Goal: Task Accomplishment & Management: Use online tool/utility

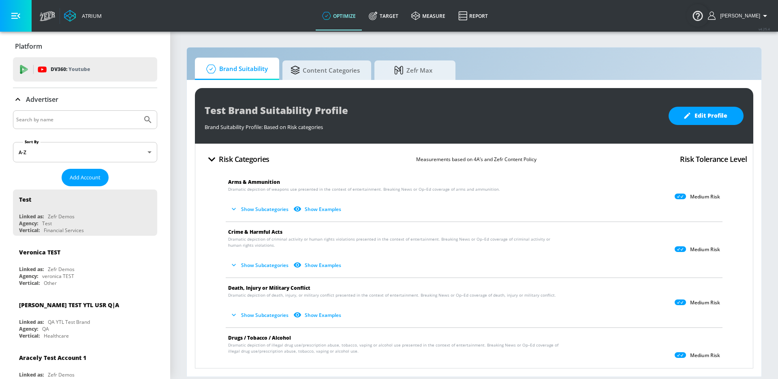
click at [136, 116] on input "Search by name" at bounding box center [77, 119] width 123 height 11
type input "hulu"
click at [139, 111] on button "Submit Search" at bounding box center [148, 120] width 18 height 18
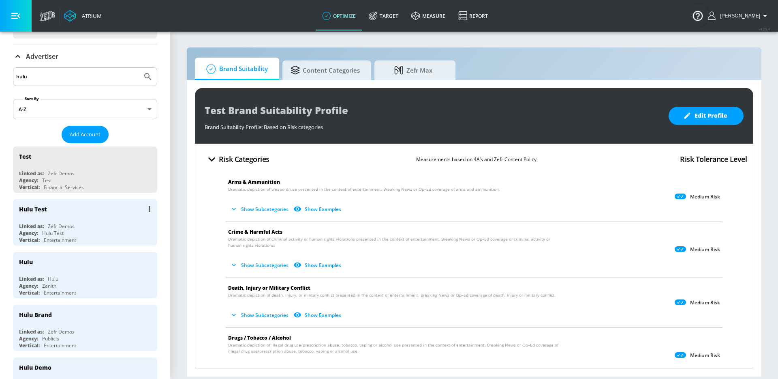
scroll to position [44, 0]
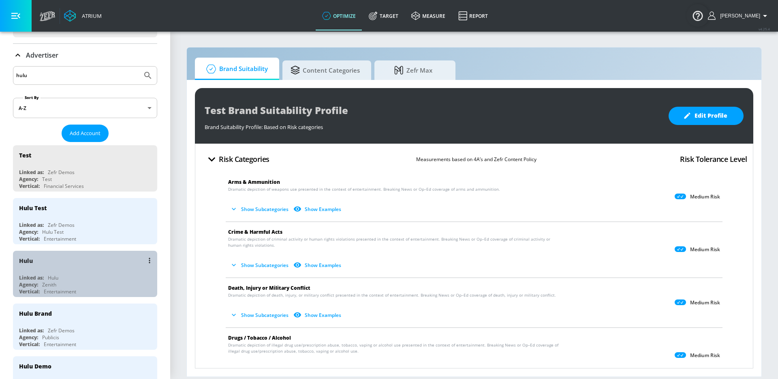
click at [81, 279] on div "Linked as: Hulu" at bounding box center [87, 277] width 136 height 7
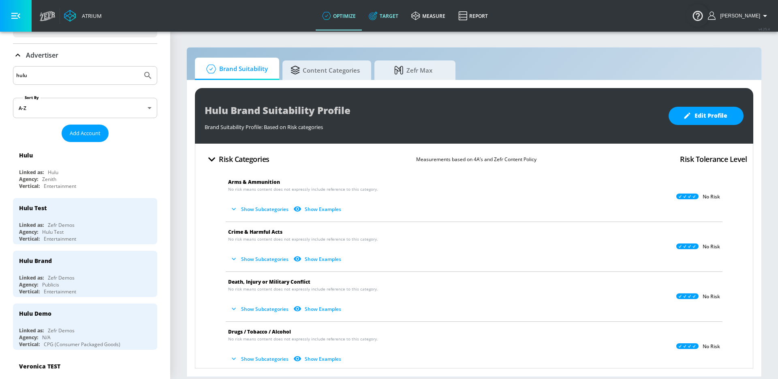
click at [380, 21] on link "Target" at bounding box center [383, 15] width 43 height 29
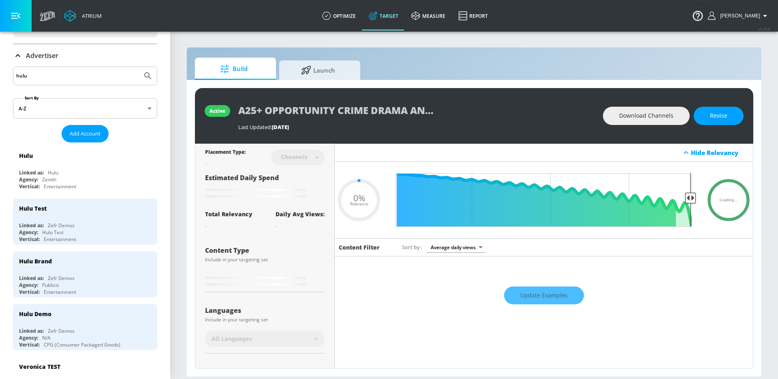
type input "0.05"
click at [335, 67] on span "Launch" at bounding box center [318, 68] width 62 height 19
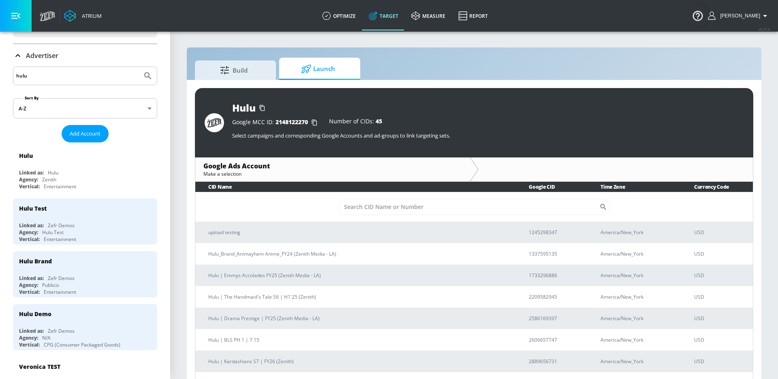
click at [364, 197] on td "​" at bounding box center [474, 207] width 558 height 30
click at [364, 210] on input "Sort By" at bounding box center [469, 207] width 262 height 16
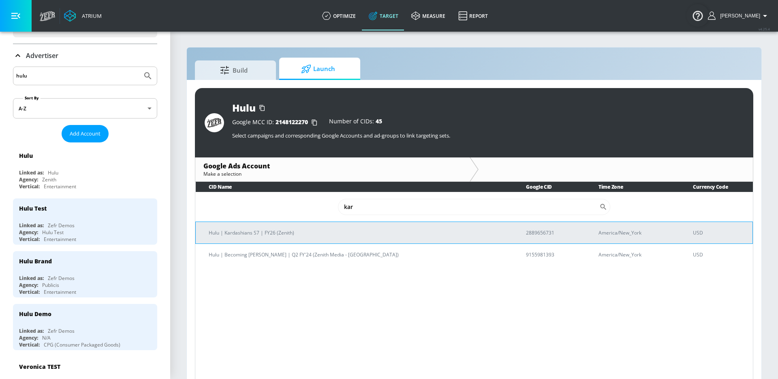
type input "kar"
click at [322, 232] on p "Hulu | Kardashians S7 | FY26 (Zenith)" at bounding box center [358, 232] width 298 height 9
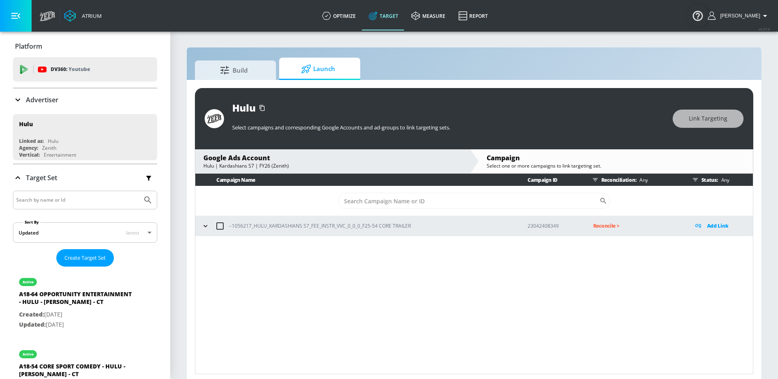
click at [199, 231] on div "--1056217_HULU_KARDASHIANS S7_FEE_INSTR_VVC_0_0_0_F25-54 CORE TRAILER" at bounding box center [356, 225] width 315 height 17
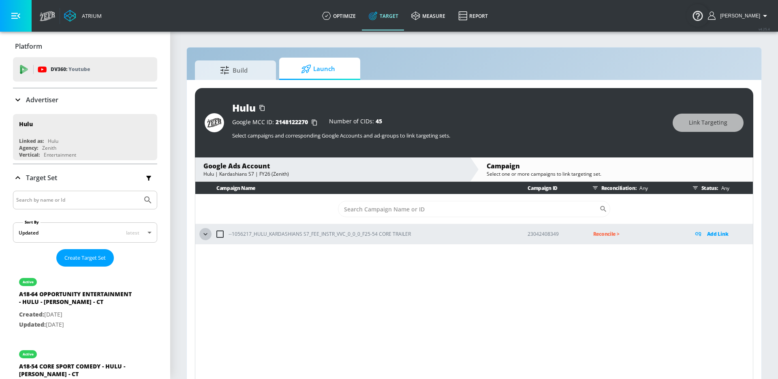
click at [203, 229] on button "button" at bounding box center [205, 234] width 12 height 12
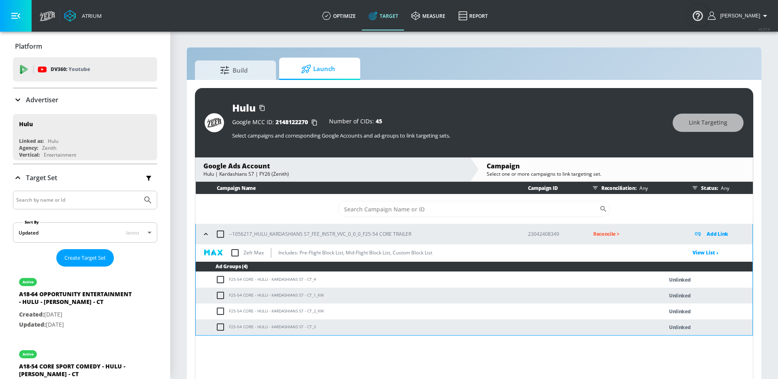
click at [224, 239] on input "checkbox" at bounding box center [220, 233] width 17 height 17
checkbox input "true"
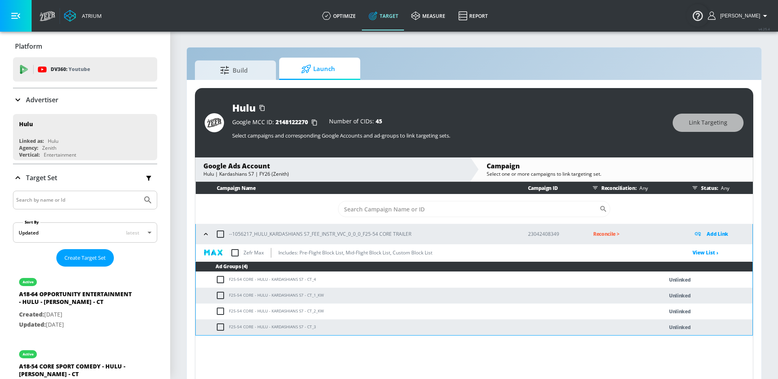
checkbox input "true"
click at [724, 122] on span "Link Targeting" at bounding box center [708, 123] width 39 height 10
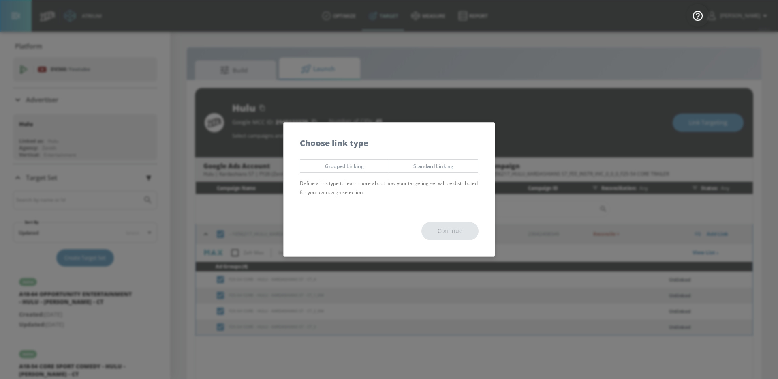
click at [372, 163] on span "Grouped Linking" at bounding box center [345, 166] width 77 height 9
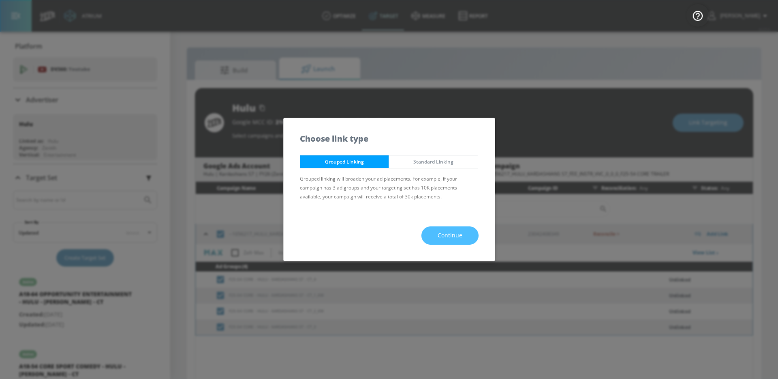
click at [434, 234] on button "Continue" at bounding box center [450, 235] width 57 height 18
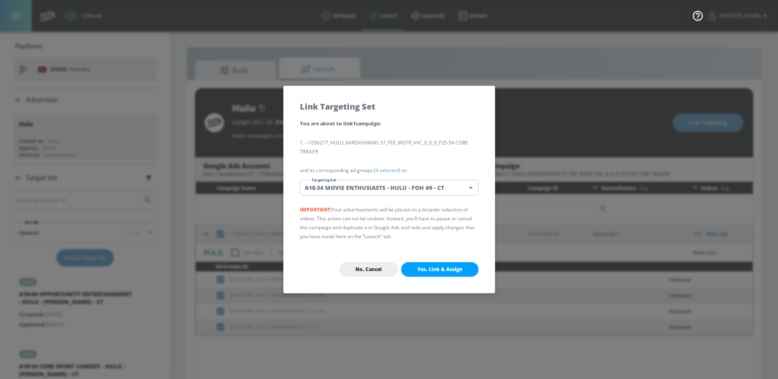
click at [416, 183] on body "Atrium optimize Target measure Report optimize Target measure Report v 4.25.4 […" at bounding box center [389, 195] width 778 height 390
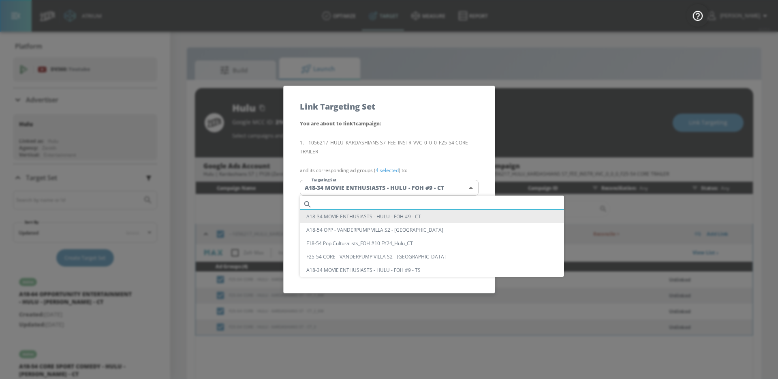
click at [403, 199] on input "text" at bounding box center [439, 204] width 249 height 11
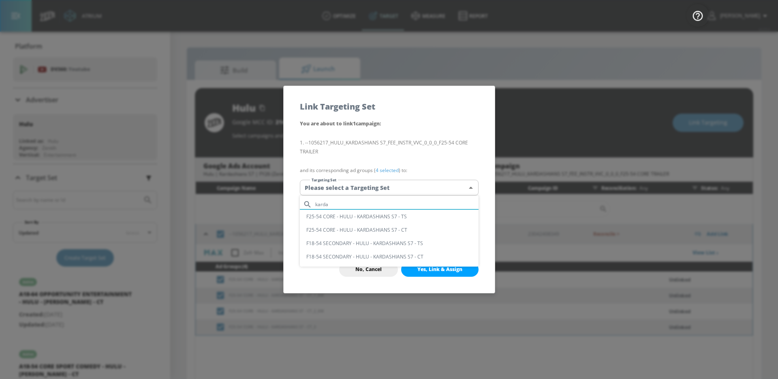
type input "karda"
click at [403, 233] on li "F25-54 CORE - HULU - KARDASHIANS S7 - CT" at bounding box center [389, 229] width 179 height 13
type input "a464492f-d9da-48a3-9730-4875fed94b20"
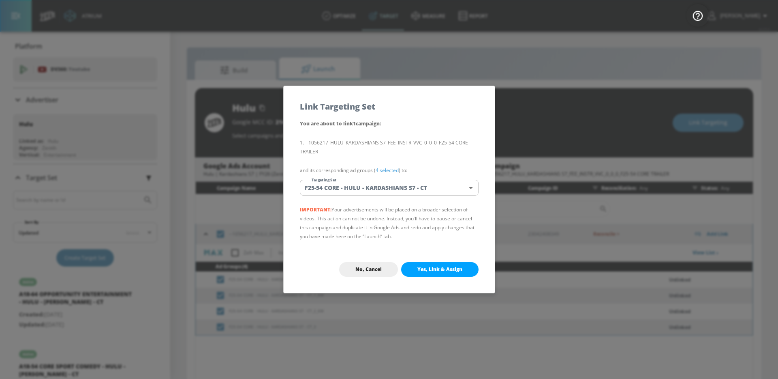
click at [420, 265] on button "Yes, Link & Assign" at bounding box center [439, 269] width 77 height 15
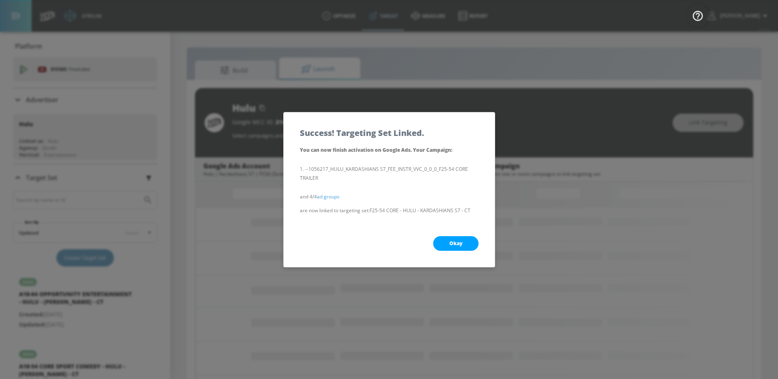
click at [449, 247] on button "Okay" at bounding box center [455, 243] width 45 height 15
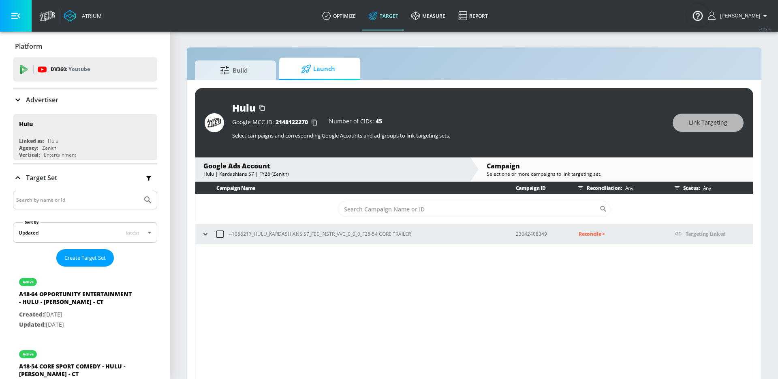
click at [205, 235] on icon "button" at bounding box center [206, 234] width 8 height 8
click at [210, 235] on button "button" at bounding box center [205, 234] width 12 height 12
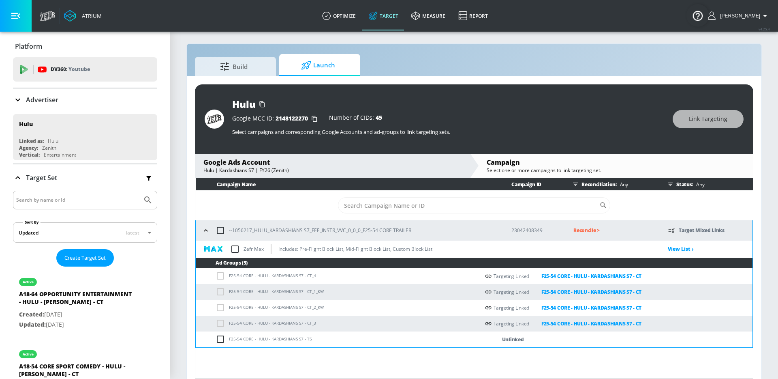
scroll to position [5, 0]
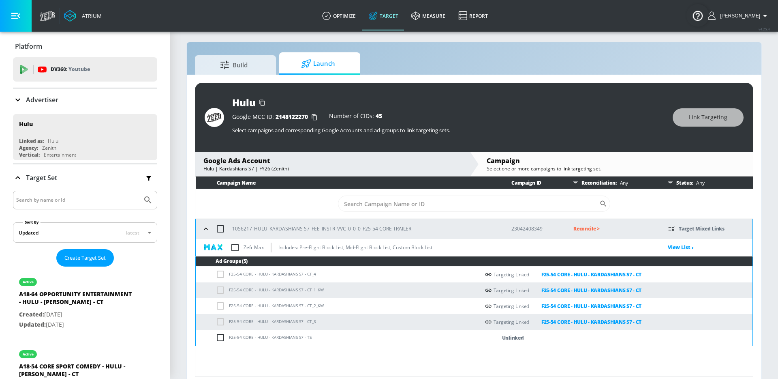
click at [220, 337] on input "checkbox" at bounding box center [222, 337] width 13 height 10
checkbox input "true"
click at [694, 118] on span "Link Targeting" at bounding box center [708, 117] width 39 height 10
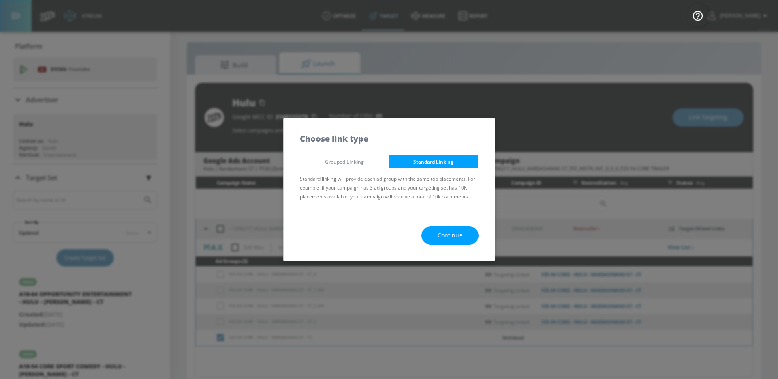
click at [456, 239] on span "Continue" at bounding box center [450, 235] width 25 height 10
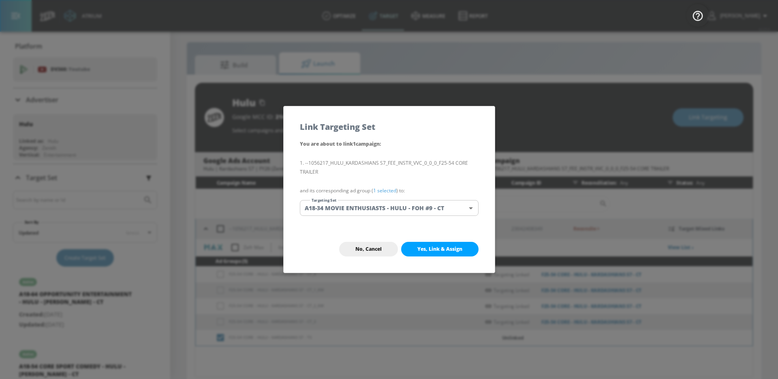
click at [418, 212] on body "Atrium optimize Target measure Report optimize Target measure Report v 4.25.4 […" at bounding box center [389, 190] width 778 height 390
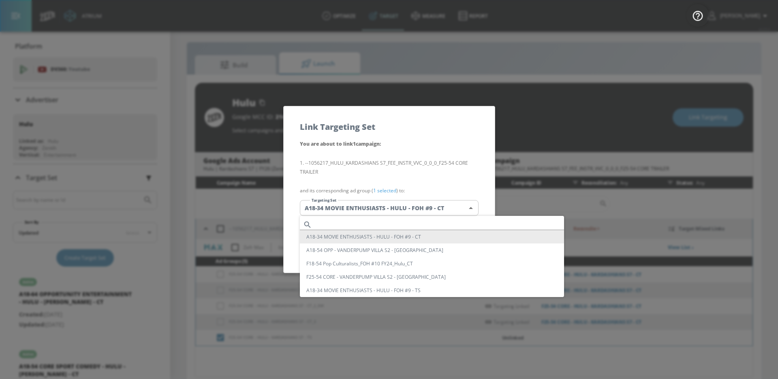
click at [395, 219] on input "text" at bounding box center [439, 224] width 249 height 11
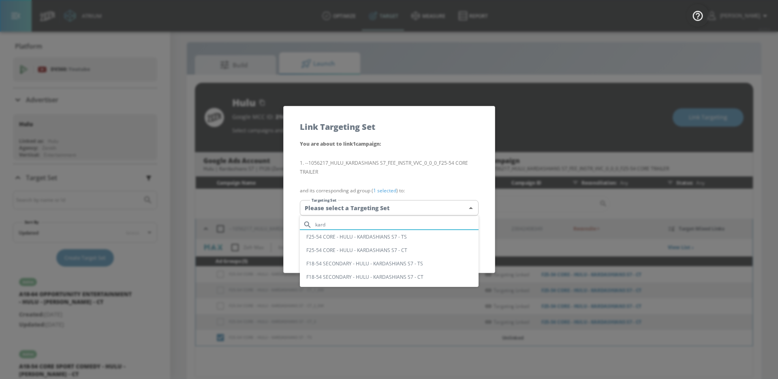
type input "kard"
click at [397, 234] on li "F25-54 CORE - HULU - KARDASHIANS S7 - TS" at bounding box center [389, 236] width 179 height 13
type input "937476d6-8b7b-459d-8029-d3566325a341"
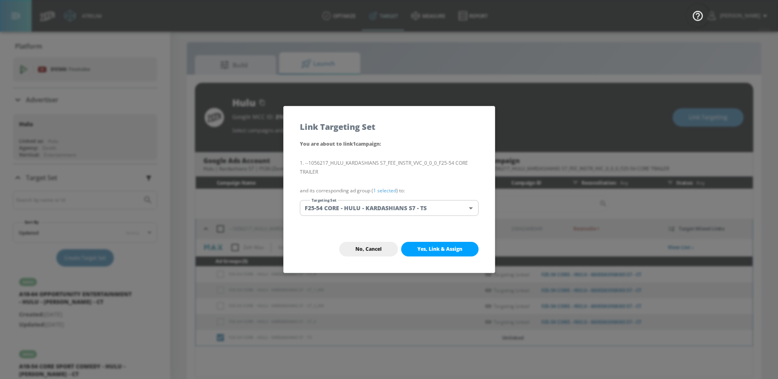
click at [426, 249] on span "Yes, Link & Assign" at bounding box center [440, 249] width 45 height 6
checkbox input "false"
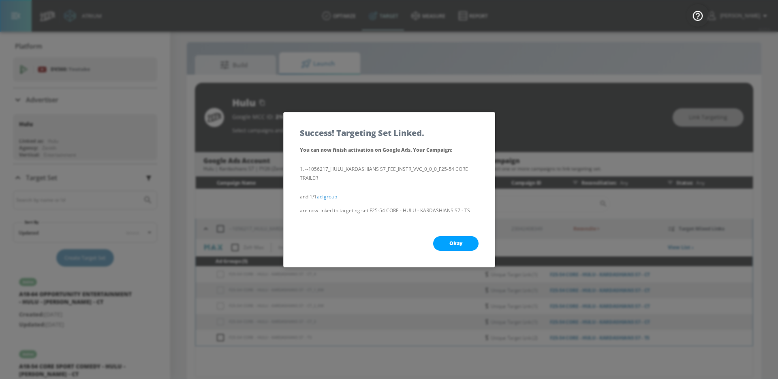
click at [448, 244] on button "Okay" at bounding box center [455, 243] width 45 height 15
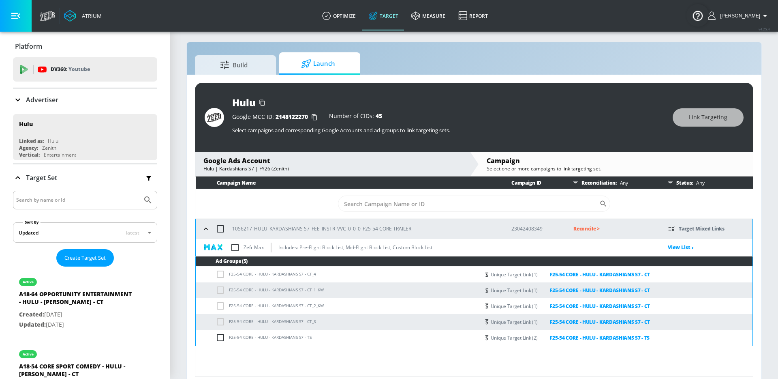
click at [579, 231] on p "Reconcile >" at bounding box center [615, 228] width 82 height 9
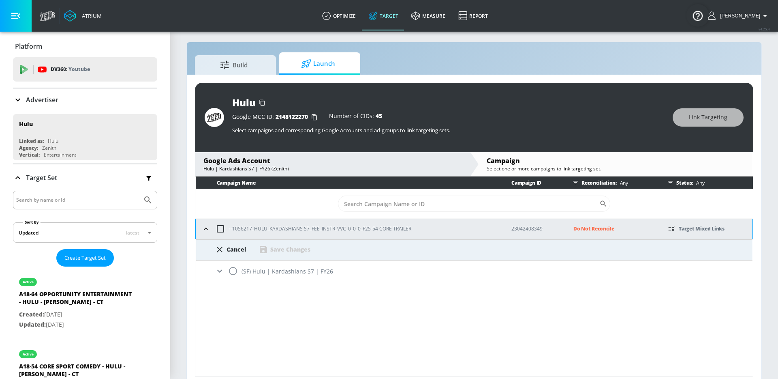
click at [316, 271] on div "(SF) Hulu | Kardashians S7 | FY26" at bounding box center [474, 270] width 557 height 21
click at [229, 273] on input "radio" at bounding box center [233, 270] width 17 height 17
radio input "true"
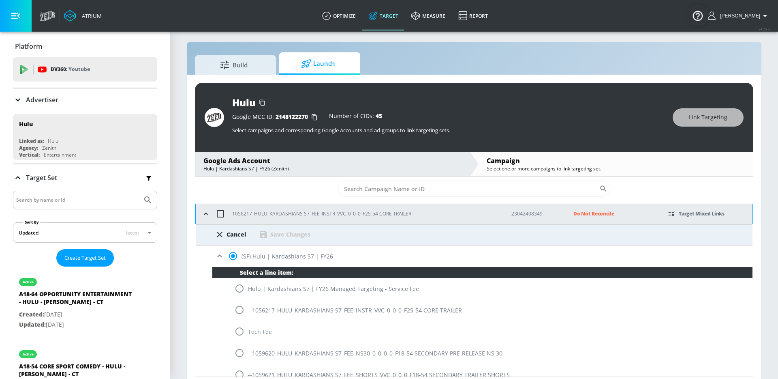
scroll to position [17, 0]
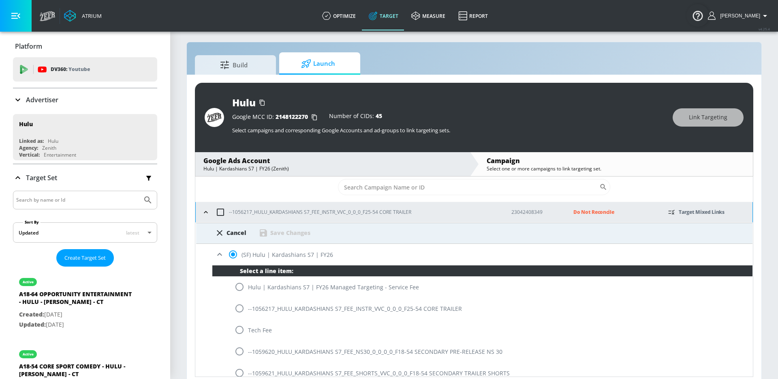
click at [240, 306] on input "radio" at bounding box center [239, 308] width 17 height 17
radio input "true"
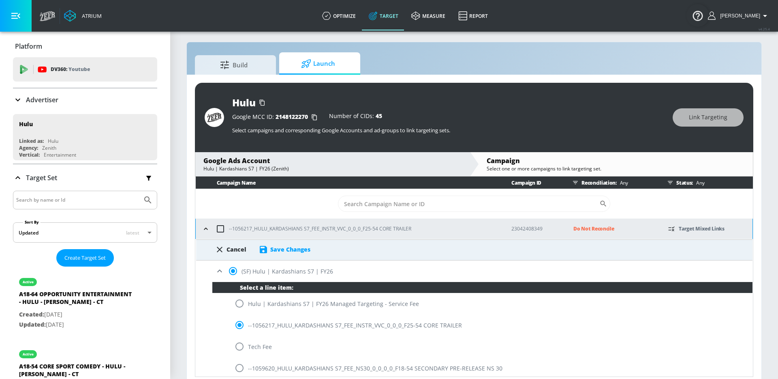
click at [289, 251] on div "Save Changes" at bounding box center [290, 249] width 40 height 8
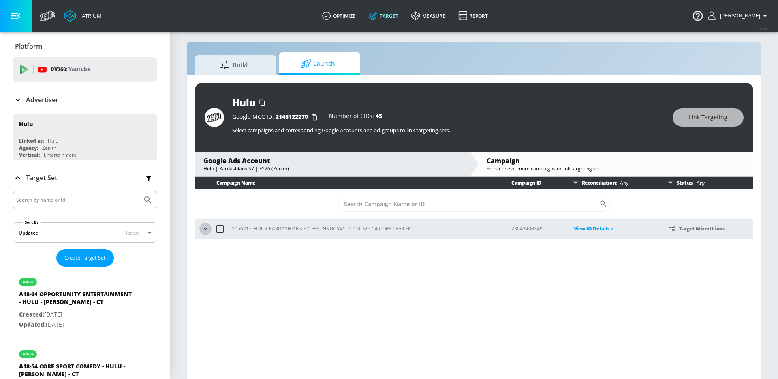
click at [204, 229] on icon "button" at bounding box center [206, 229] width 8 height 8
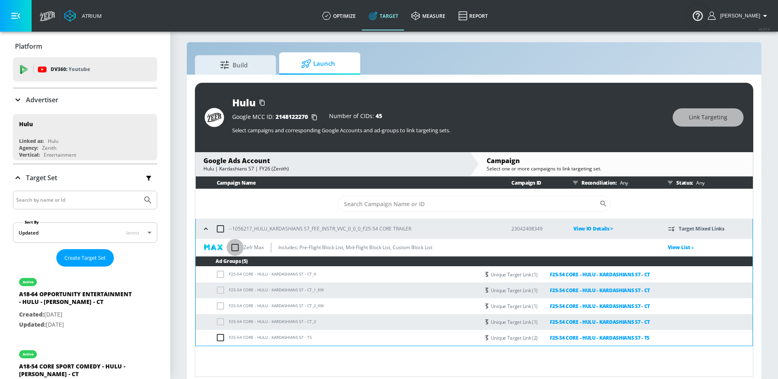
click at [237, 246] on input "checkbox" at bounding box center [235, 247] width 17 height 17
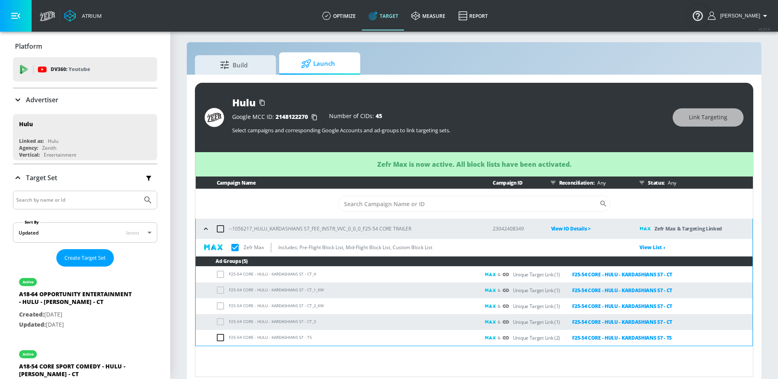
checkbox input "true"
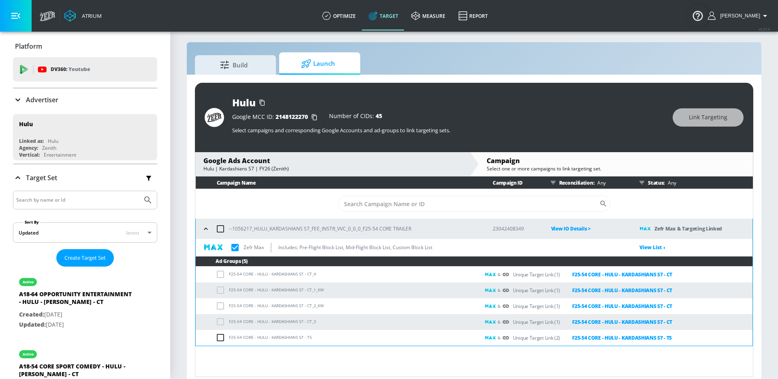
click at [90, 205] on div at bounding box center [85, 200] width 144 height 19
click at [79, 197] on input "Search by name or Id" at bounding box center [77, 200] width 123 height 11
type input "kardashians"
click at [139, 191] on button "Submit Search" at bounding box center [148, 200] width 18 height 18
click at [145, 202] on icon "Submit Search" at bounding box center [148, 200] width 10 height 10
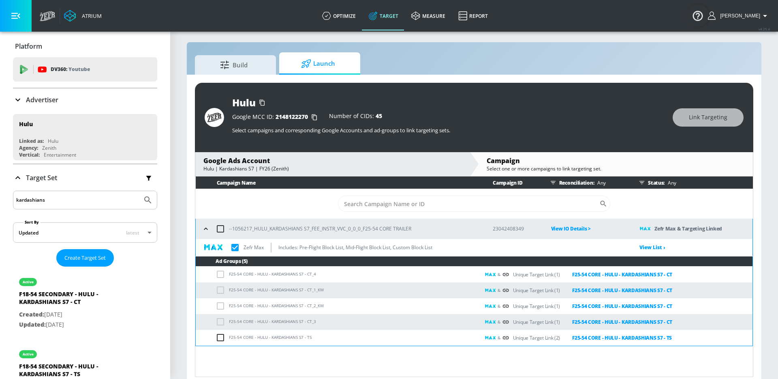
click at [97, 201] on input "kardashians" at bounding box center [77, 200] width 123 height 11
click at [139, 191] on button "Submit Search" at bounding box center [148, 200] width 18 height 18
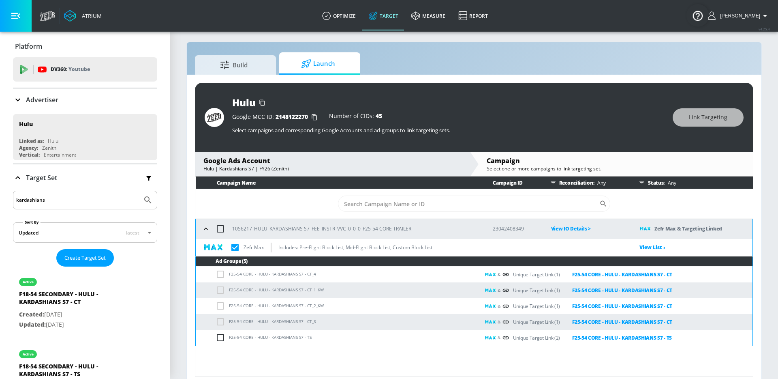
click at [80, 199] on input "kardashians" at bounding box center [77, 200] width 123 height 11
click at [29, 192] on div "kardashians" at bounding box center [85, 200] width 144 height 19
click at [34, 200] on input "kardashians" at bounding box center [77, 200] width 123 height 11
click at [139, 191] on button "Submit Search" at bounding box center [148, 200] width 18 height 18
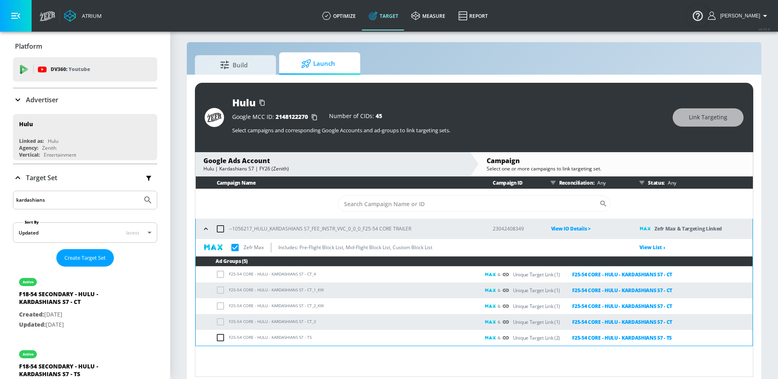
click at [139, 191] on button "Submit Search" at bounding box center [148, 200] width 18 height 18
click at [34, 199] on input "kardashians" at bounding box center [77, 200] width 123 height 11
click at [139, 191] on button "Submit Search" at bounding box center [148, 200] width 18 height 18
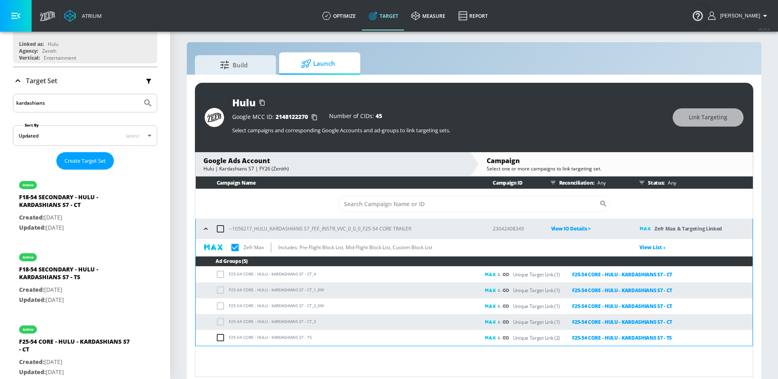
scroll to position [107, 0]
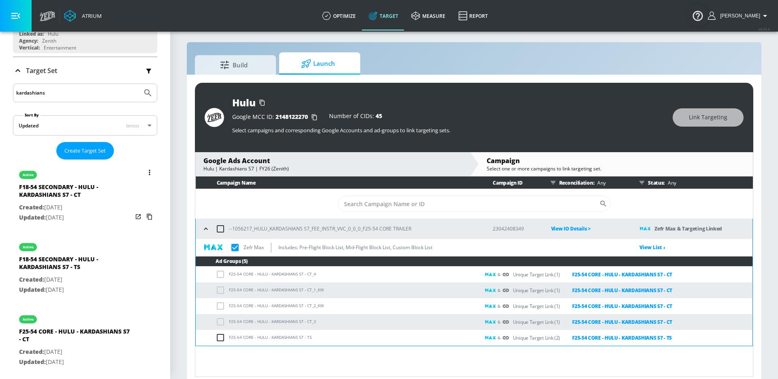
click at [69, 190] on div "F18-54 SECONDARY - HULU - KARDASHIANS S7 - CT" at bounding box center [76, 192] width 114 height 19
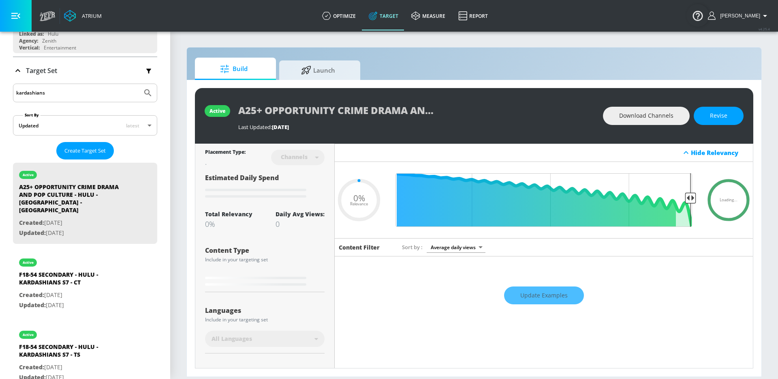
type input "0.6"
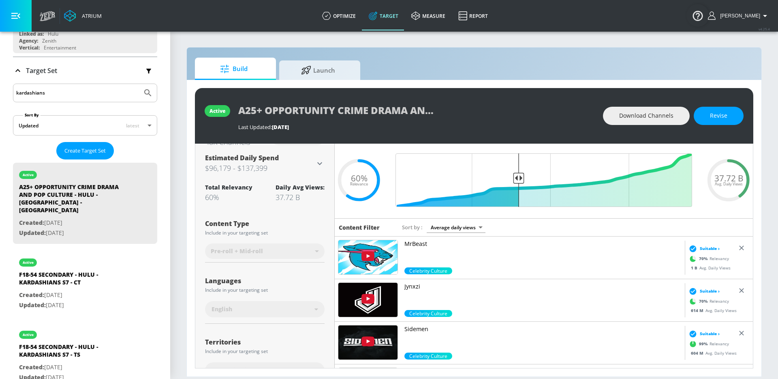
scroll to position [13, 0]
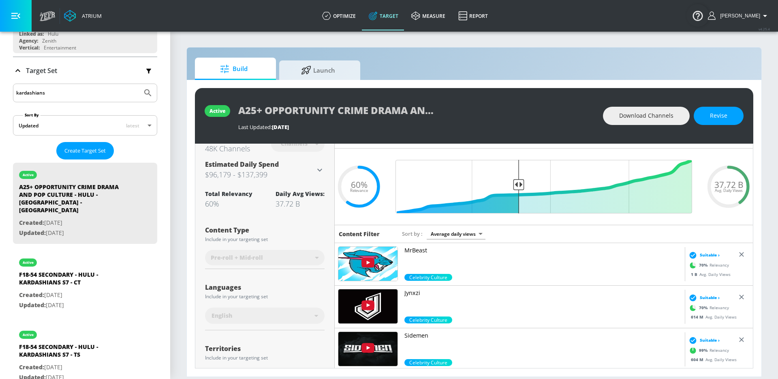
click at [297, 271] on div "Placement Type: 48K Channels Channels channels ​ Estimated Daily Spend $96,179 …" at bounding box center [265, 306] width 120 height 352
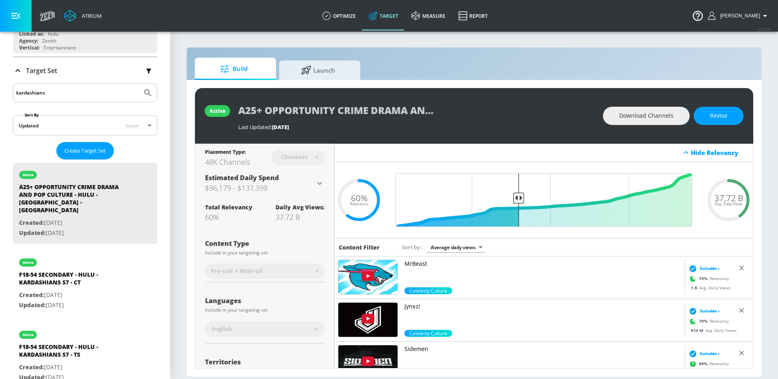
click at [285, 271] on div "Pre-roll + Mid-roll" at bounding box center [265, 270] width 120 height 21
click at [114, 279] on div "F18-54 SECONDARY - HULU - KARDASHIANS S7 - CT" at bounding box center [76, 279] width 114 height 19
type input "F18-54 SECONDARY - HULU - KARDASHIANS S7 - CT"
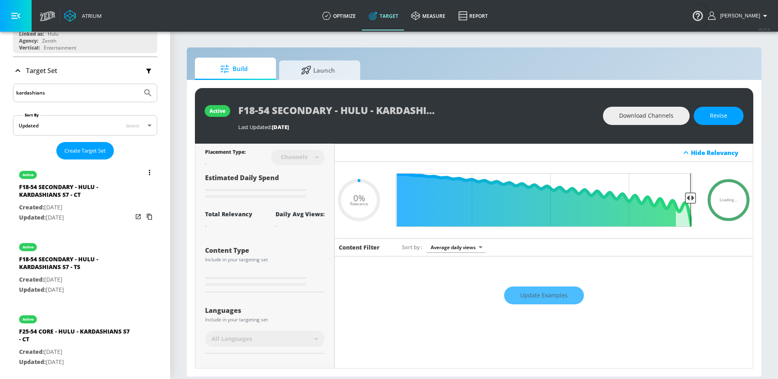
type input "0.6"
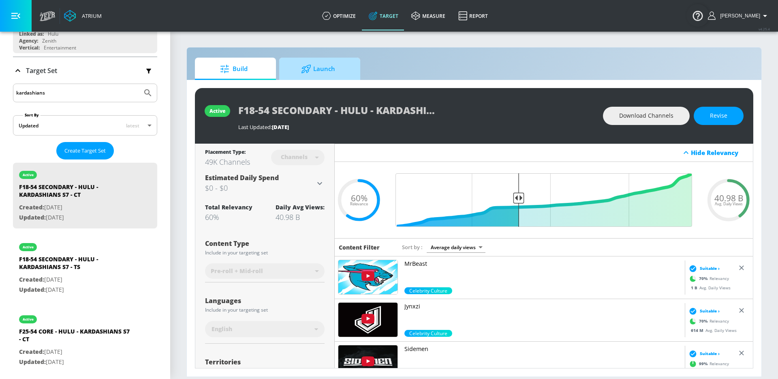
click at [318, 73] on span "Launch" at bounding box center [318, 68] width 62 height 19
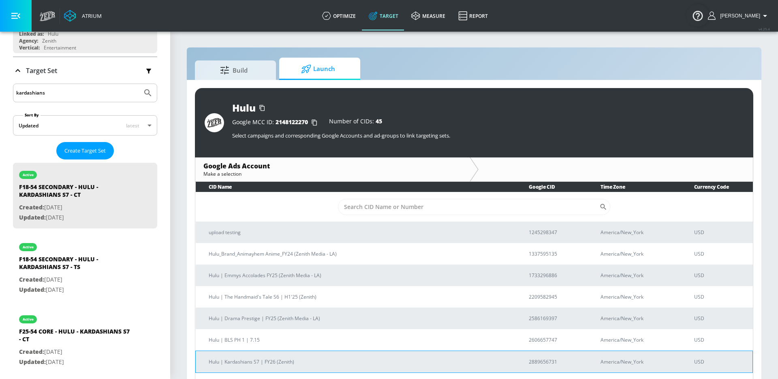
click at [272, 361] on p "Hulu | Kardashians S7 | FY26 (Zenith)" at bounding box center [359, 361] width 301 height 9
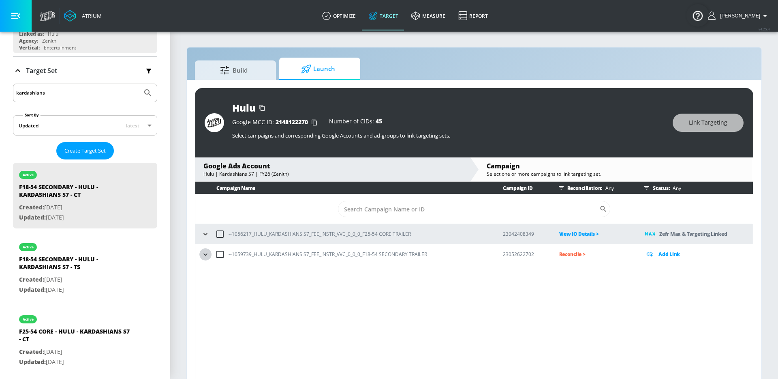
click at [202, 255] on icon "button" at bounding box center [206, 254] width 8 height 8
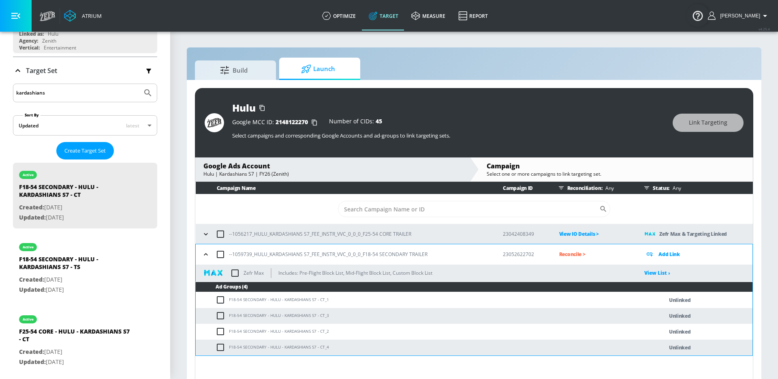
scroll to position [12, 0]
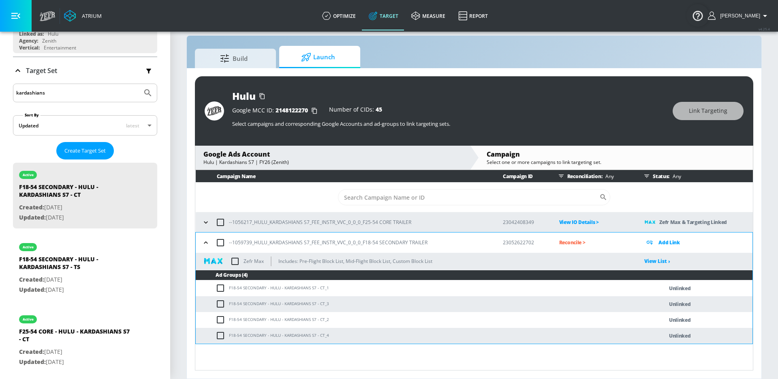
click at [223, 247] on input "checkbox" at bounding box center [220, 242] width 17 height 17
checkbox input "true"
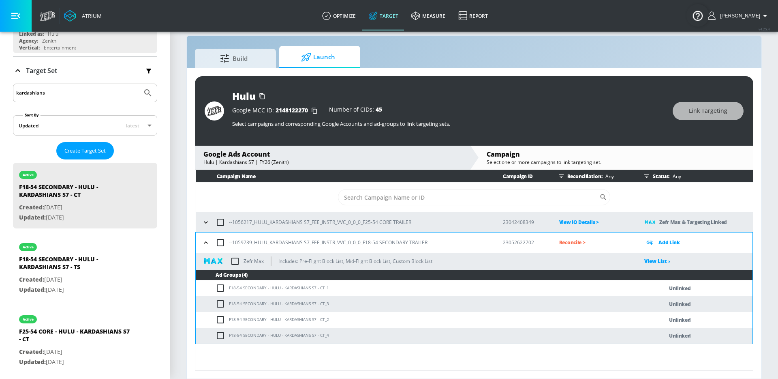
checkbox input "true"
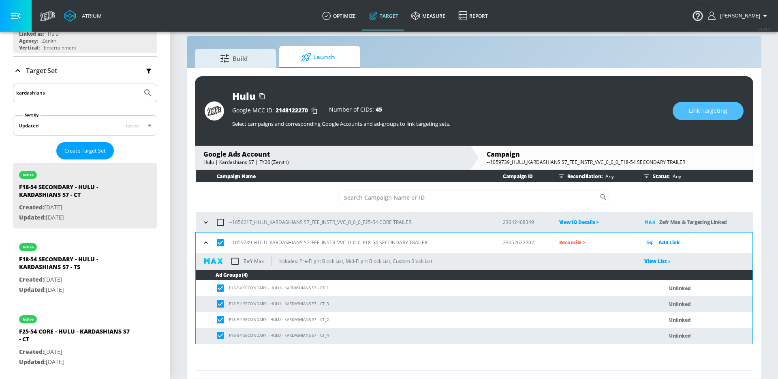
click at [716, 106] on span "Link Targeting" at bounding box center [708, 111] width 39 height 10
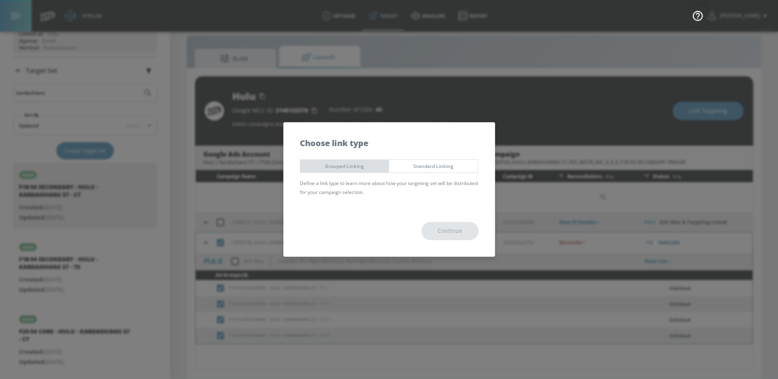
click at [370, 162] on span "Grouped Linking" at bounding box center [345, 166] width 77 height 9
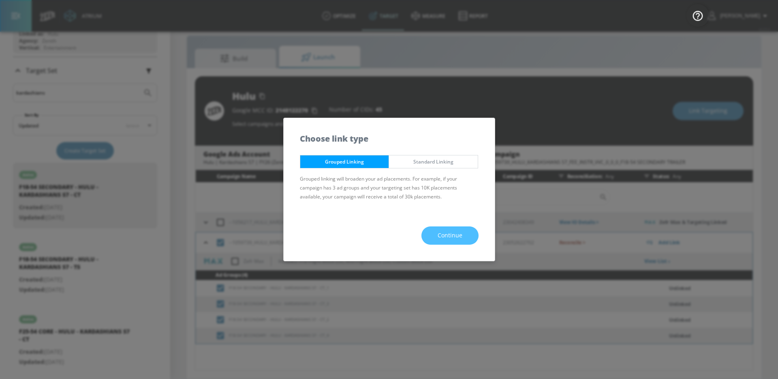
click at [443, 238] on span "Continue" at bounding box center [450, 235] width 25 height 10
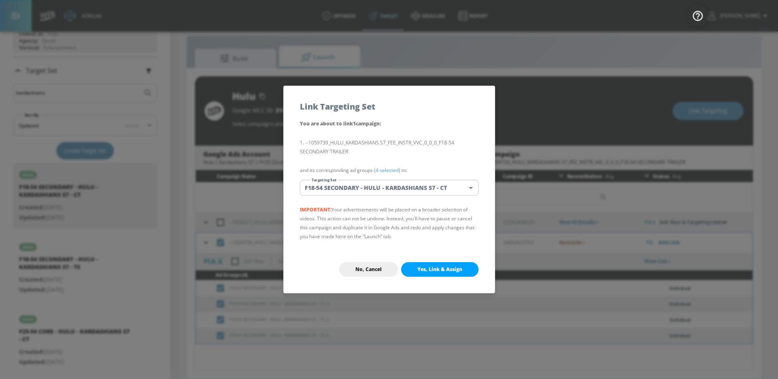
click at [315, 186] on body "Atrium optimize Target measure Report optimize Target measure Report v 4.25.4 […" at bounding box center [389, 183] width 778 height 390
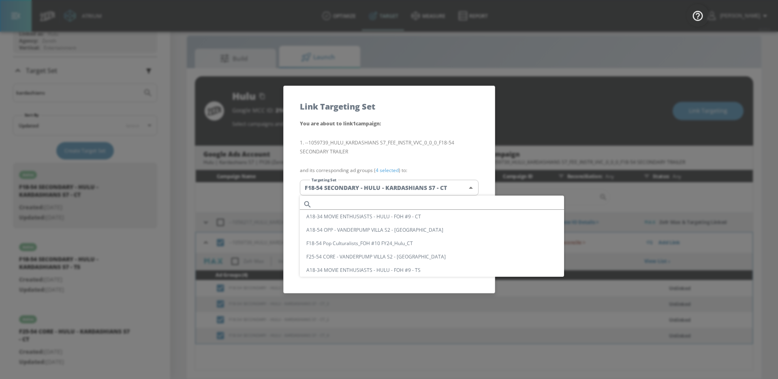
scroll to position [1533, 0]
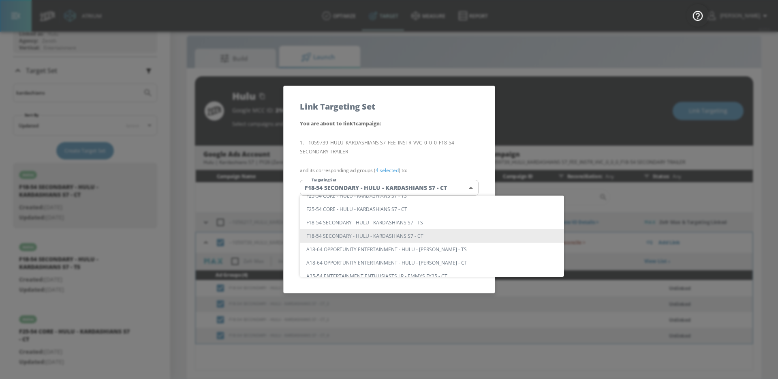
click at [344, 238] on li "F18-54 SECONDARY - HULU - KARDASHIANS S7 - CT" at bounding box center [432, 235] width 264 height 13
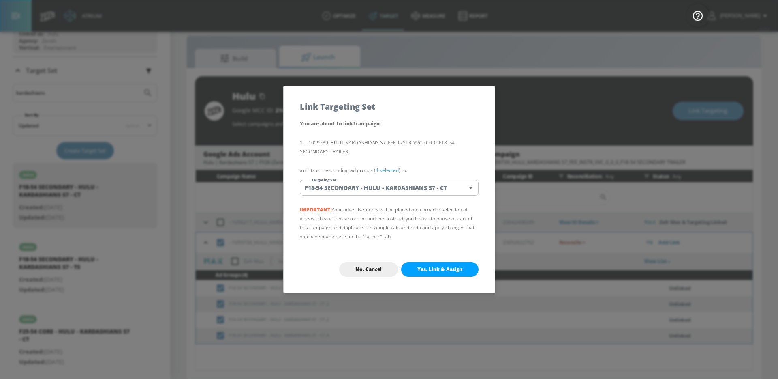
click at [427, 266] on span "Yes, Link & Assign" at bounding box center [440, 269] width 45 height 6
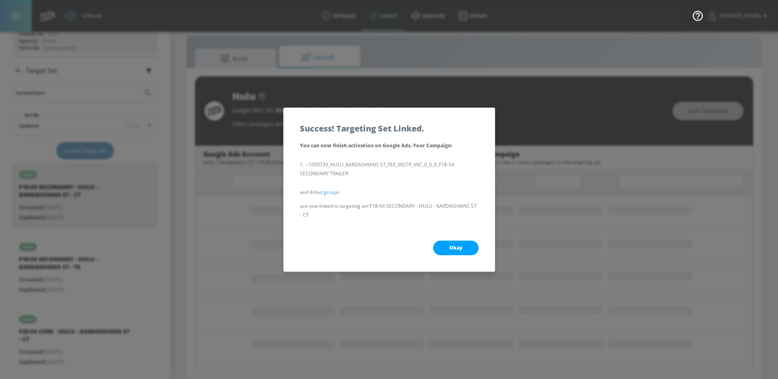
click at [453, 262] on div "Okay" at bounding box center [389, 247] width 211 height 47
click at [454, 246] on span "Okay" at bounding box center [456, 247] width 13 height 6
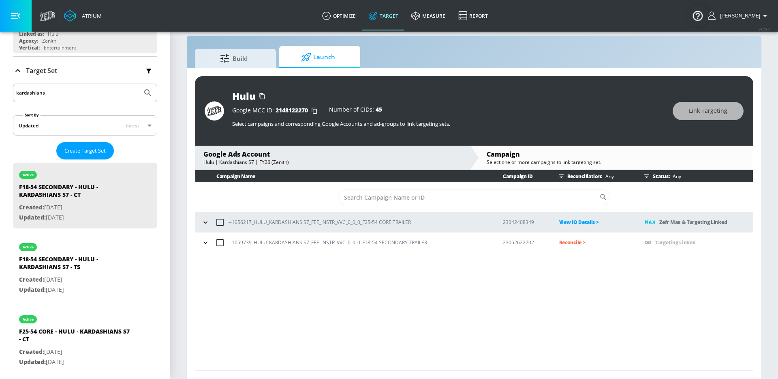
click at [208, 237] on button "button" at bounding box center [205, 242] width 12 height 12
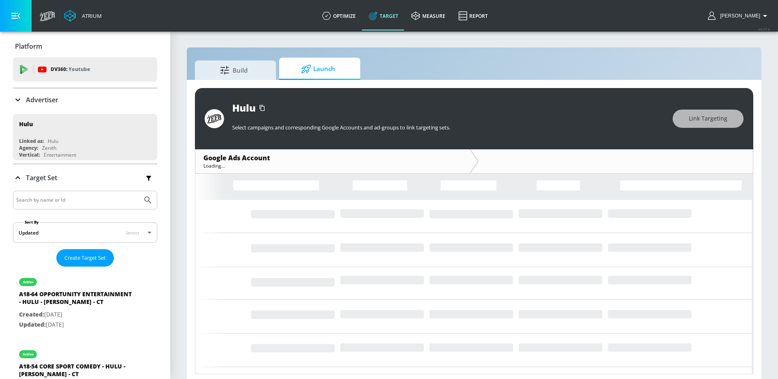
scroll to position [4, 0]
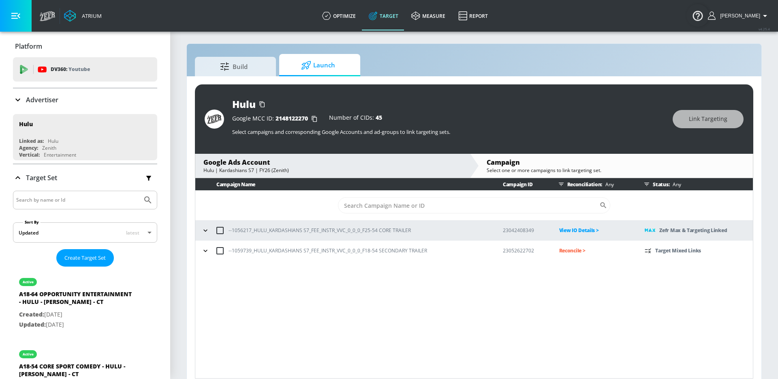
click at [204, 245] on button "button" at bounding box center [205, 250] width 12 height 12
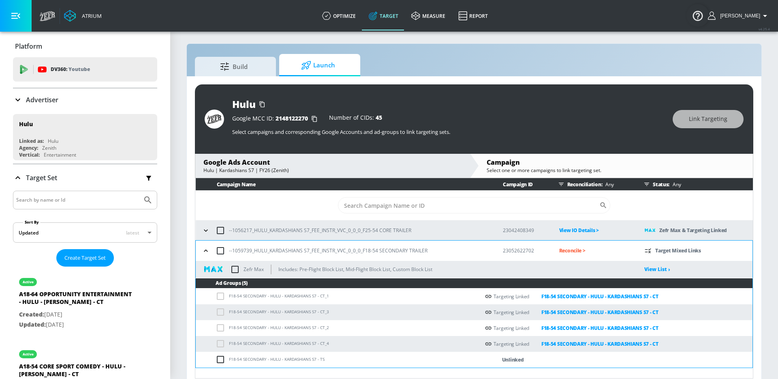
scroll to position [12, 0]
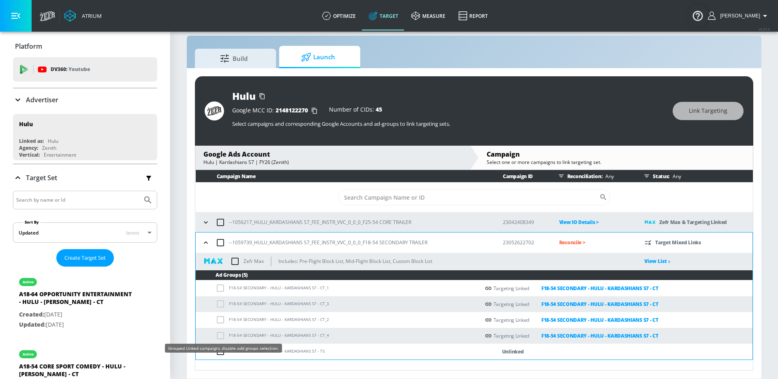
click at [220, 350] on div "Grouped Linked campaigns disable add groups selection." at bounding box center [223, 347] width 117 height 9
click at [221, 354] on div "Grouped Linked campaigns disable add groups selection." at bounding box center [223, 348] width 117 height 20
click at [220, 350] on div "Grouped Linked campaigns disable add groups selection." at bounding box center [223, 347] width 117 height 9
click at [327, 345] on td "F18-54 SECONDARY - HULU - KARDASHIANS S7 - TS" at bounding box center [338, 351] width 284 height 16
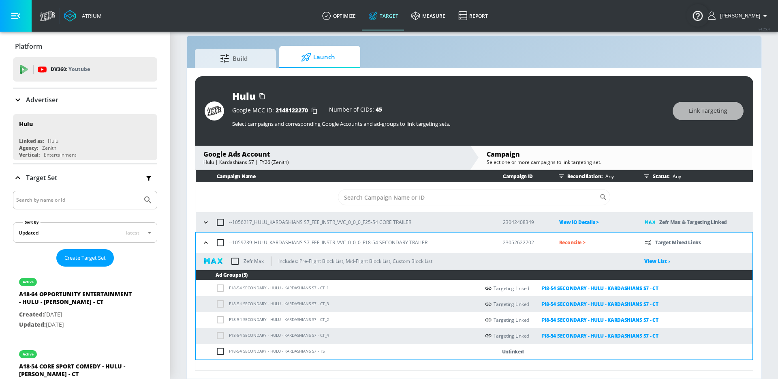
click at [221, 353] on input "checkbox" at bounding box center [222, 351] width 13 height 10
checkbox input "true"
click at [710, 112] on span "Link Targeting" at bounding box center [708, 111] width 39 height 10
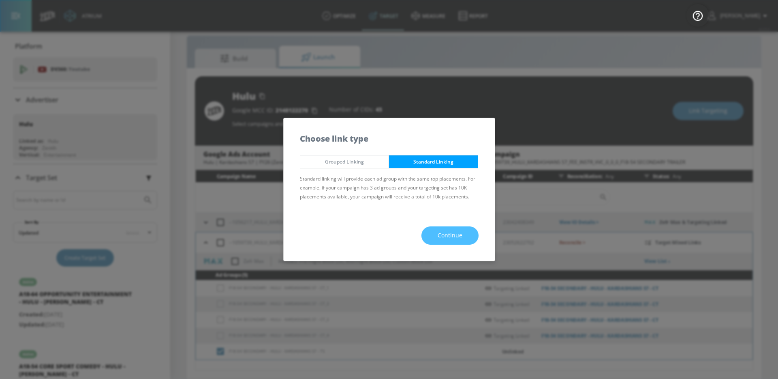
click at [450, 228] on button "Continue" at bounding box center [450, 235] width 57 height 18
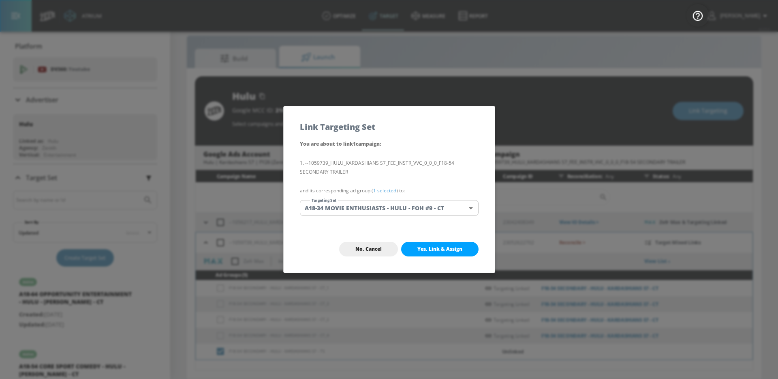
click at [340, 212] on body "Atrium optimize Target measure Report optimize Target measure Report v 4.25.4 […" at bounding box center [389, 183] width 778 height 390
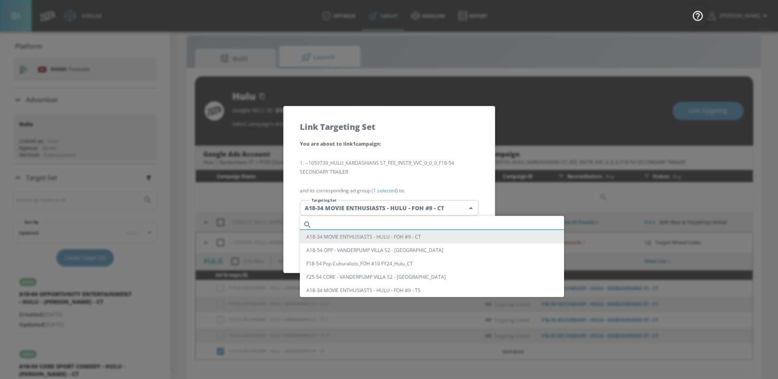
click at [332, 225] on input "text" at bounding box center [439, 224] width 249 height 11
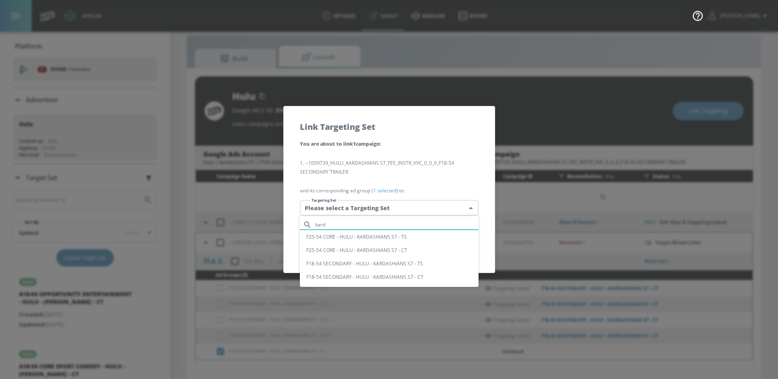
type input "kard"
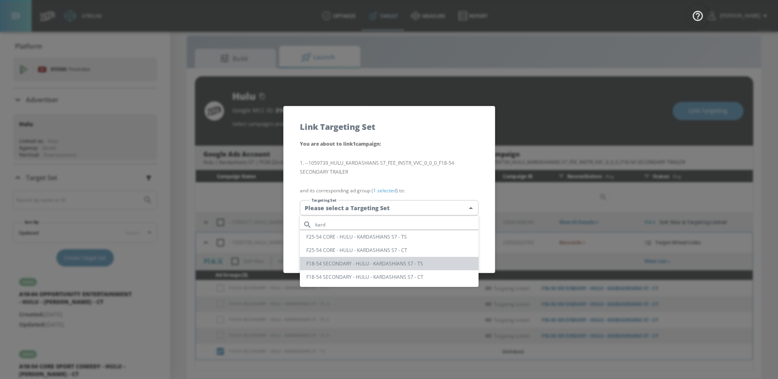
click at [348, 263] on li "F18-54 SECONDARY - HULU - KARDASHIANS S7 - TS" at bounding box center [389, 263] width 179 height 13
type input "a87c0b2c-79eb-4ce2-81c5-08960ce0ff55"
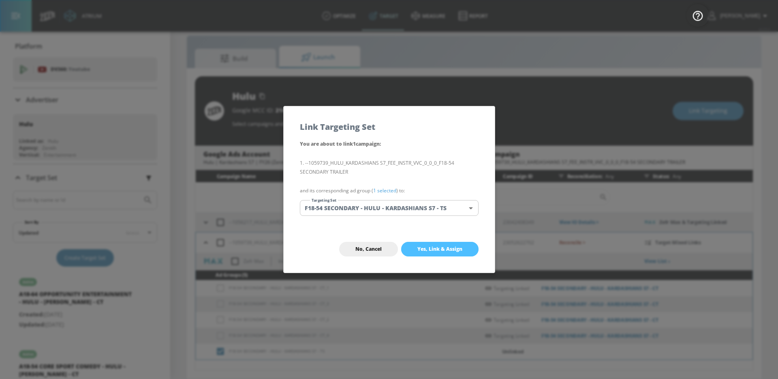
click at [433, 250] on span "Yes, Link & Assign" at bounding box center [440, 249] width 45 height 6
checkbox input "false"
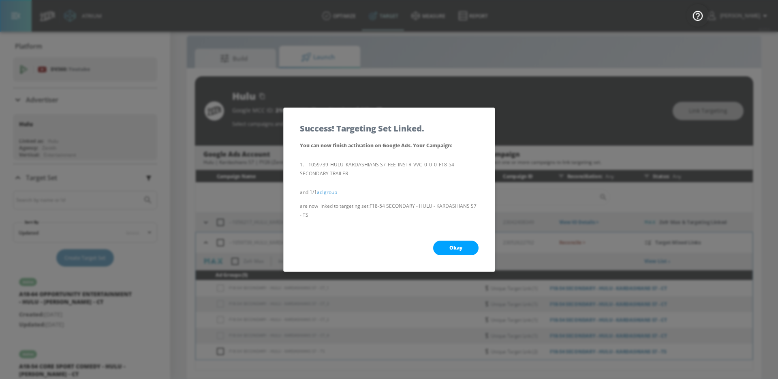
click at [447, 245] on button "Okay" at bounding box center [455, 247] width 45 height 15
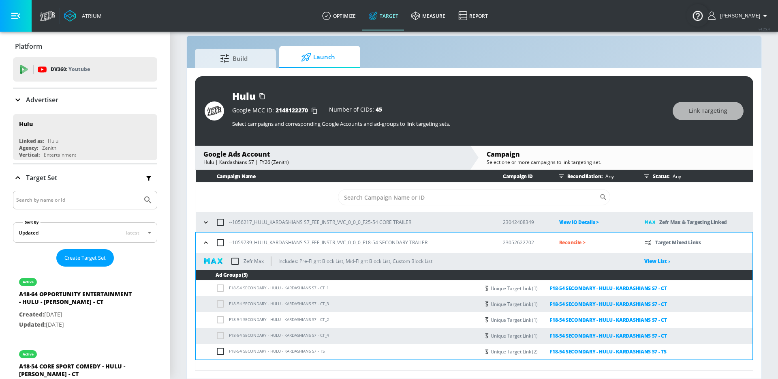
click at [231, 258] on input "checkbox" at bounding box center [235, 261] width 17 height 17
checkbox input "true"
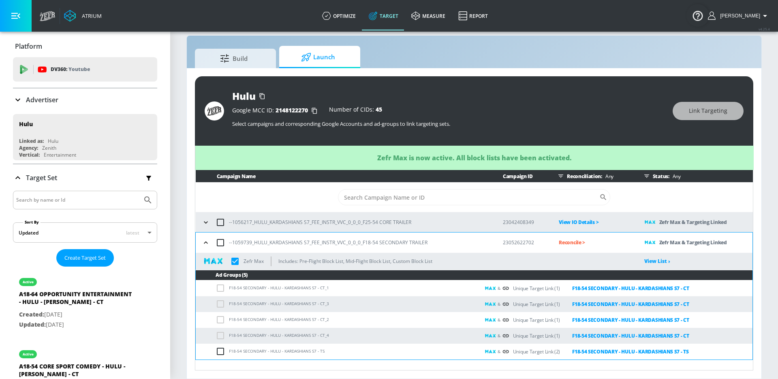
click at [584, 239] on p "Reconcile >" at bounding box center [595, 242] width 73 height 9
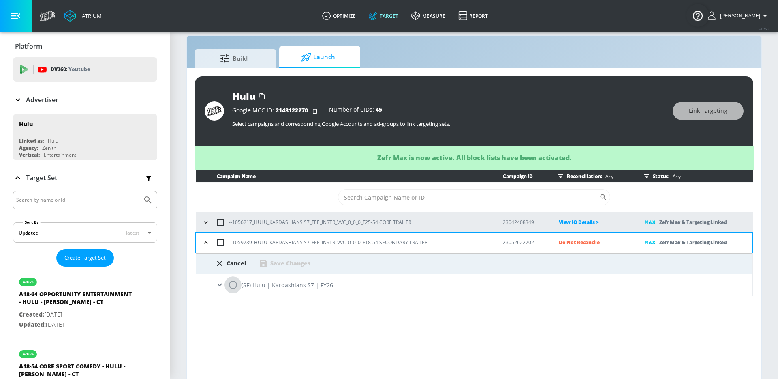
click at [239, 282] on input "radio" at bounding box center [233, 284] width 17 height 17
radio input "true"
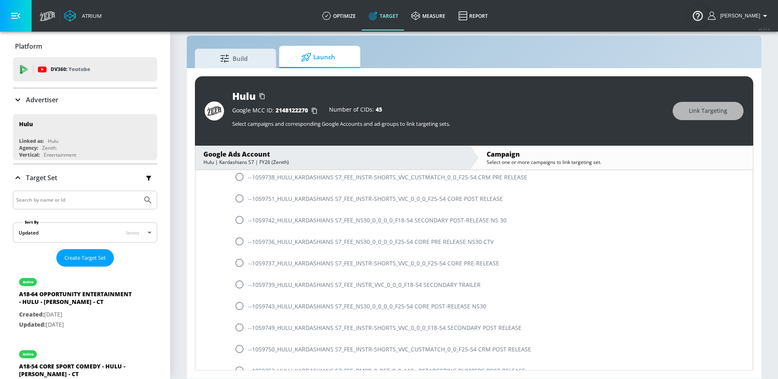
scroll to position [313, 0]
click at [339, 286] on div "--1059739_HULU_KARDASHIANS S7_FEE_INSTR_VVC_0_0_0_F18-54 SECONDARY TRAILER" at bounding box center [482, 283] width 540 height 21
click at [233, 279] on input "radio" at bounding box center [239, 283] width 17 height 17
radio input "true"
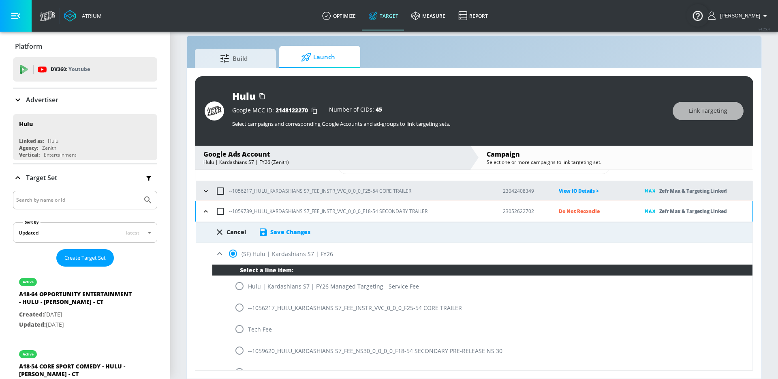
scroll to position [0, 0]
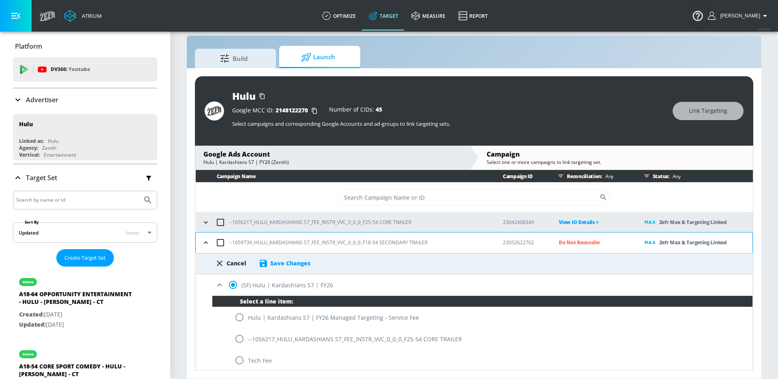
click at [287, 258] on div "Save Changes" at bounding box center [285, 263] width 52 height 10
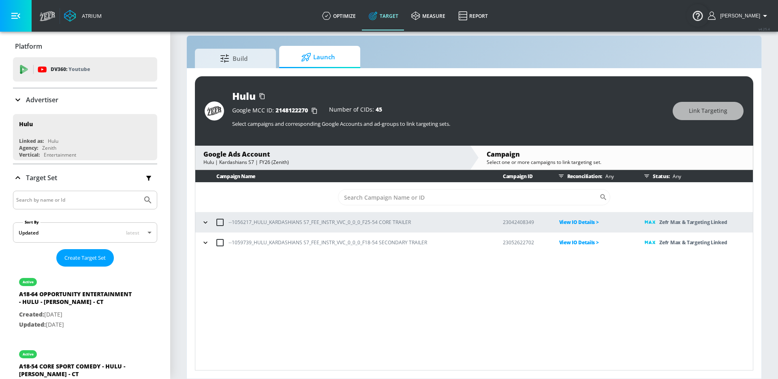
click at [66, 197] on input "Search by name or Id" at bounding box center [77, 200] width 123 height 11
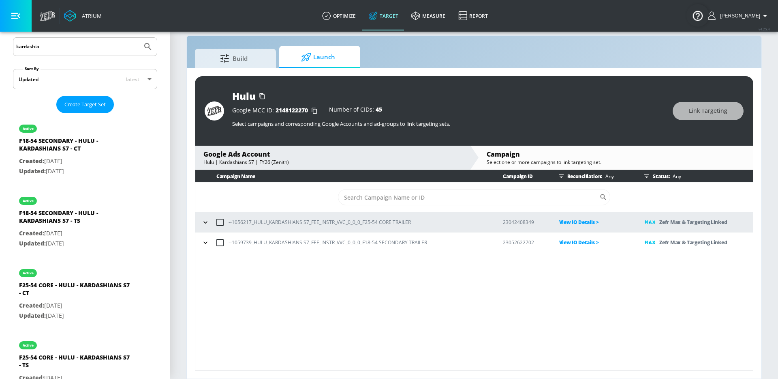
scroll to position [180, 0]
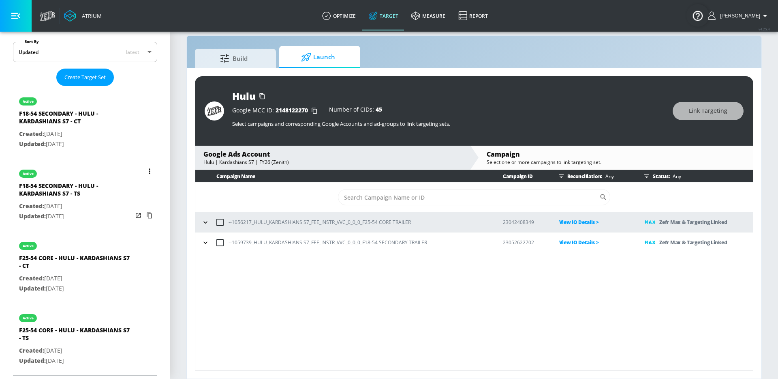
type input "kardashia"
click at [51, 186] on div "F18-54 SECONDARY - HULU - KARDASHIANS S7 - TS" at bounding box center [76, 191] width 114 height 19
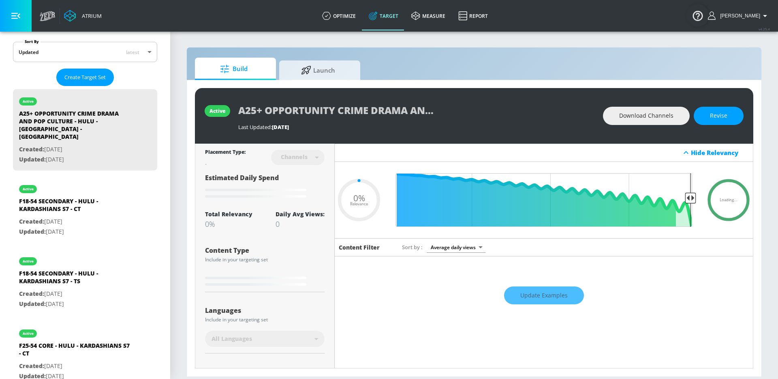
scroll to position [260, 0]
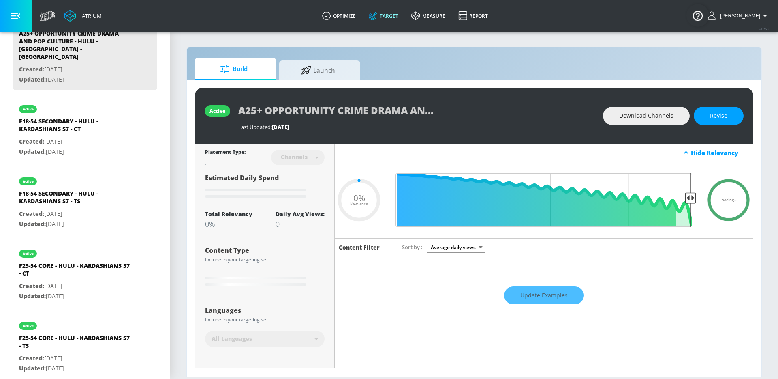
type input "0.6"
